Goal: Transaction & Acquisition: Book appointment/travel/reservation

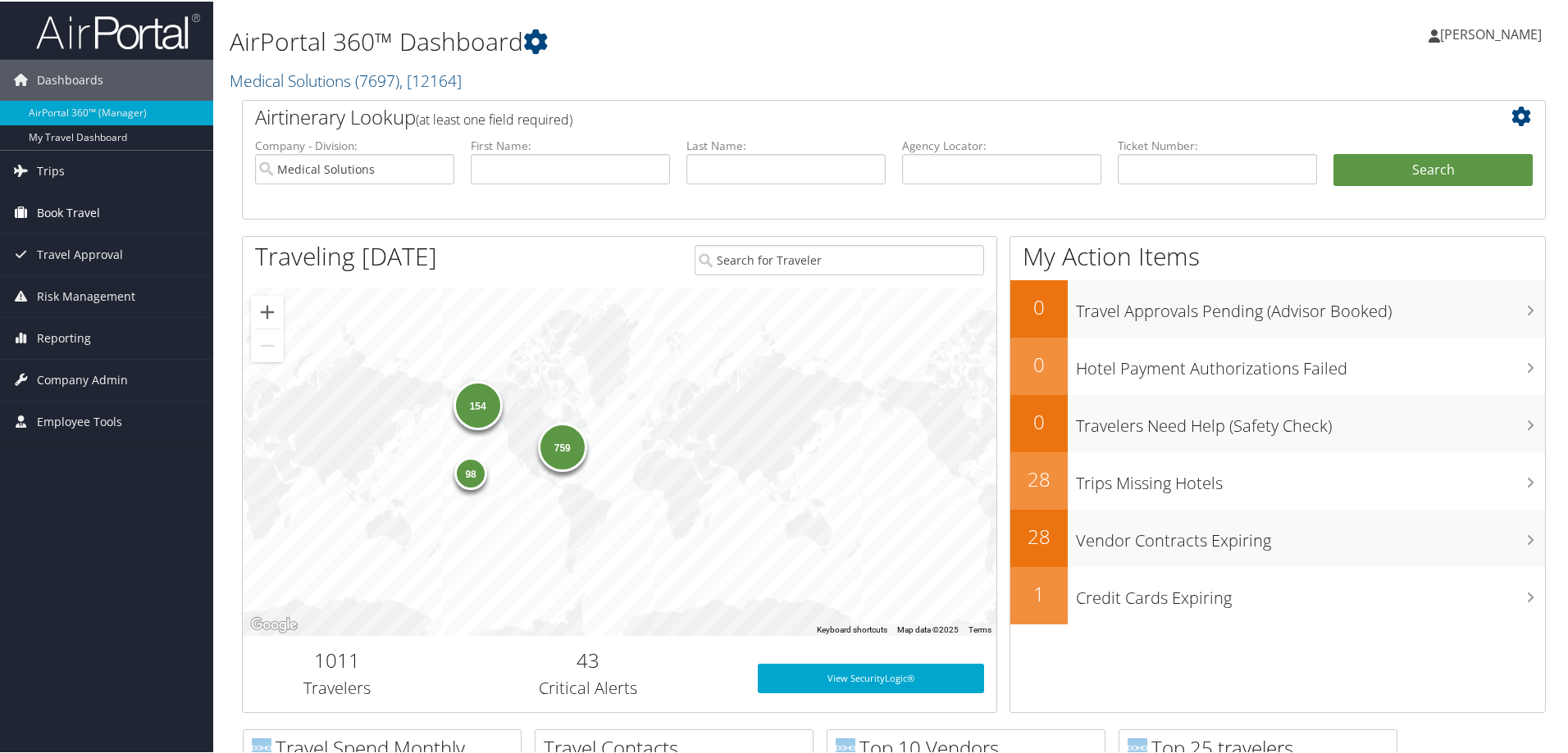
click at [74, 207] on span "Book Travel" at bounding box center [68, 212] width 64 height 41
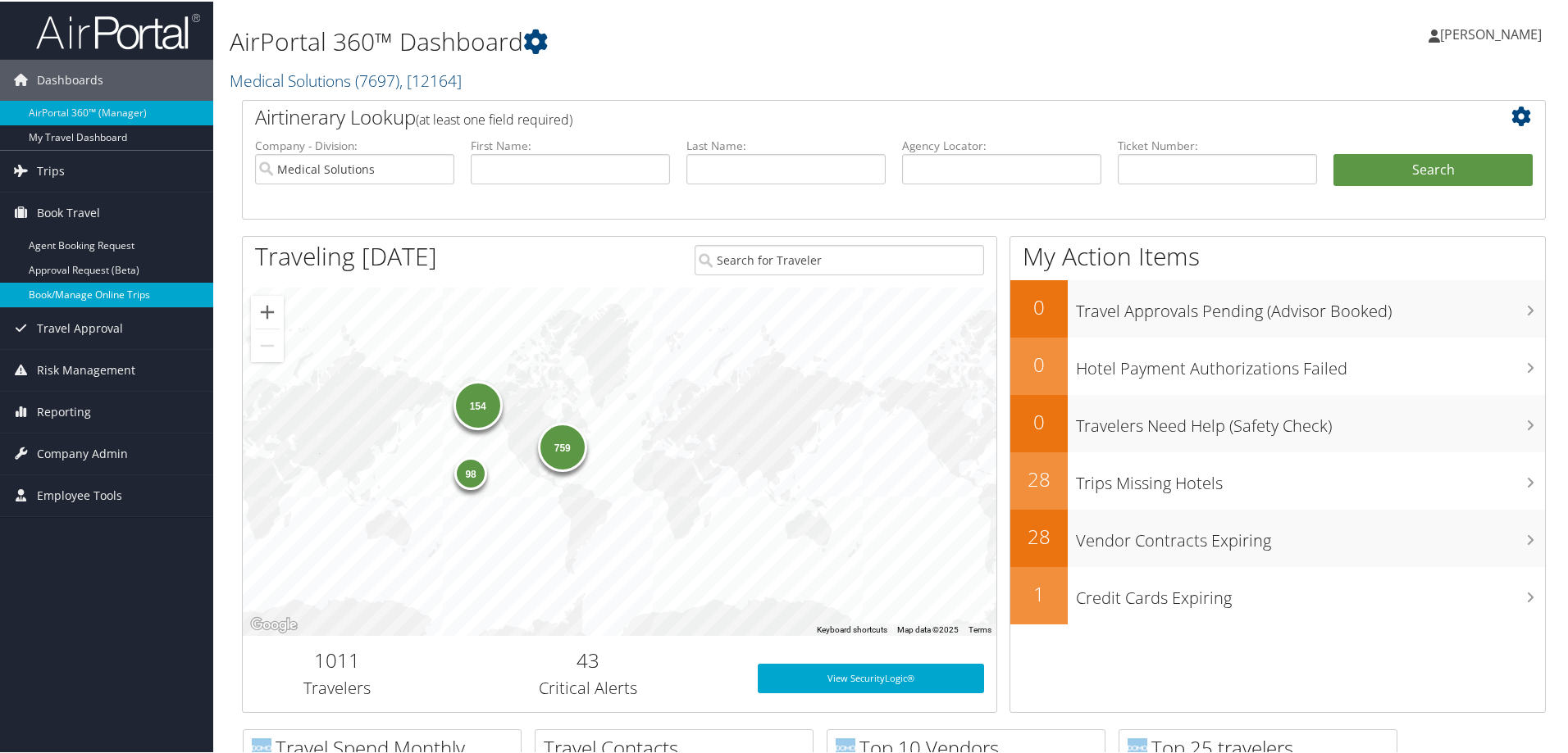
click at [85, 288] on link "Book/Manage Online Trips" at bounding box center [106, 293] width 213 height 25
